Goal: Task Accomplishment & Management: Complete application form

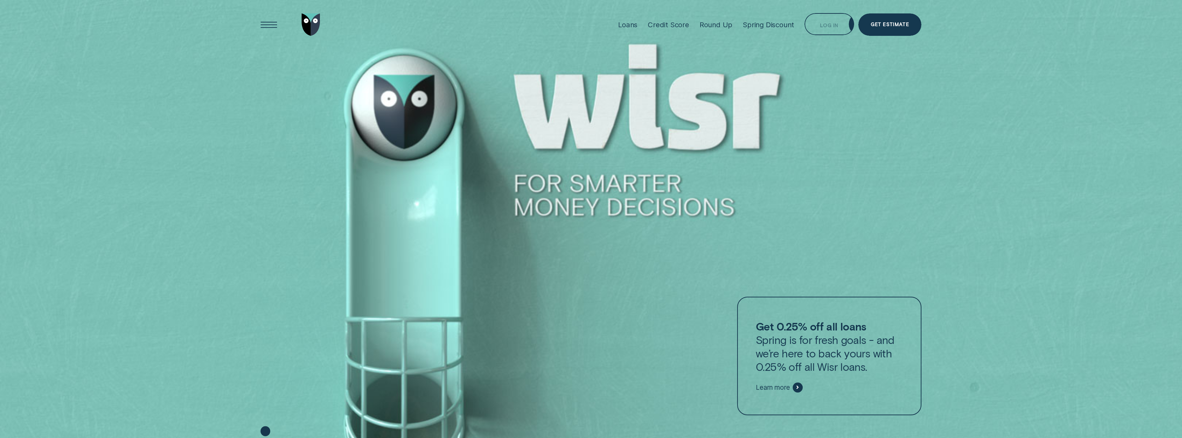
click at [854, 90] on div at bounding box center [591, 236] width 1182 height 473
click at [896, 23] on div "Get Estimate" at bounding box center [889, 24] width 38 height 4
click at [895, 29] on div "Get Estimate" at bounding box center [889, 24] width 63 height 22
